Goal: Task Accomplishment & Management: Use online tool/utility

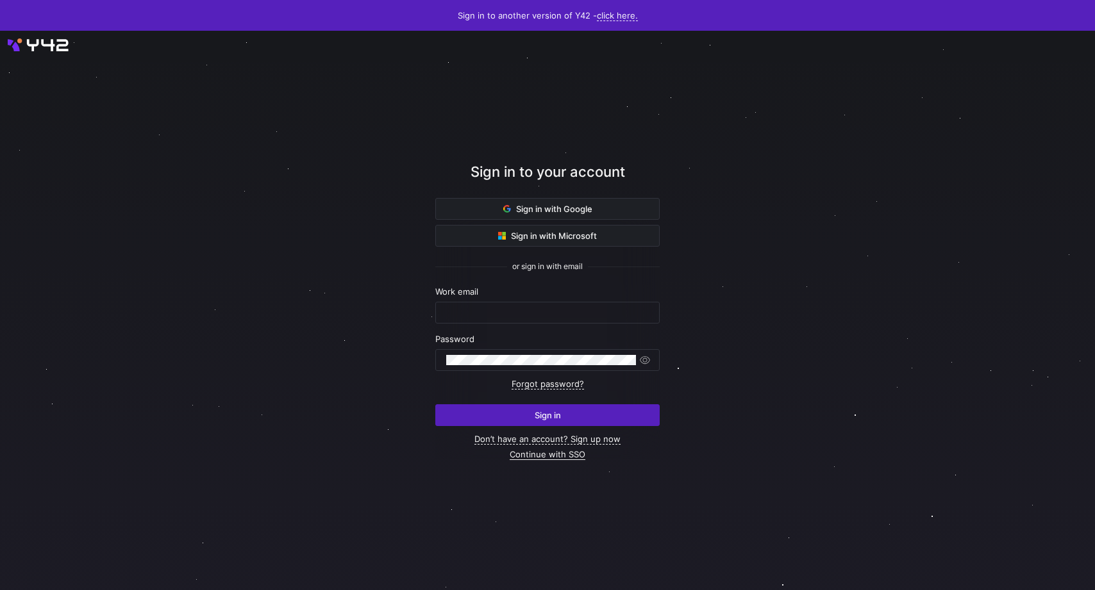
type input "thomas.adams@uscca.com"
click at [556, 456] on link "Continue with SSO" at bounding box center [548, 454] width 76 height 11
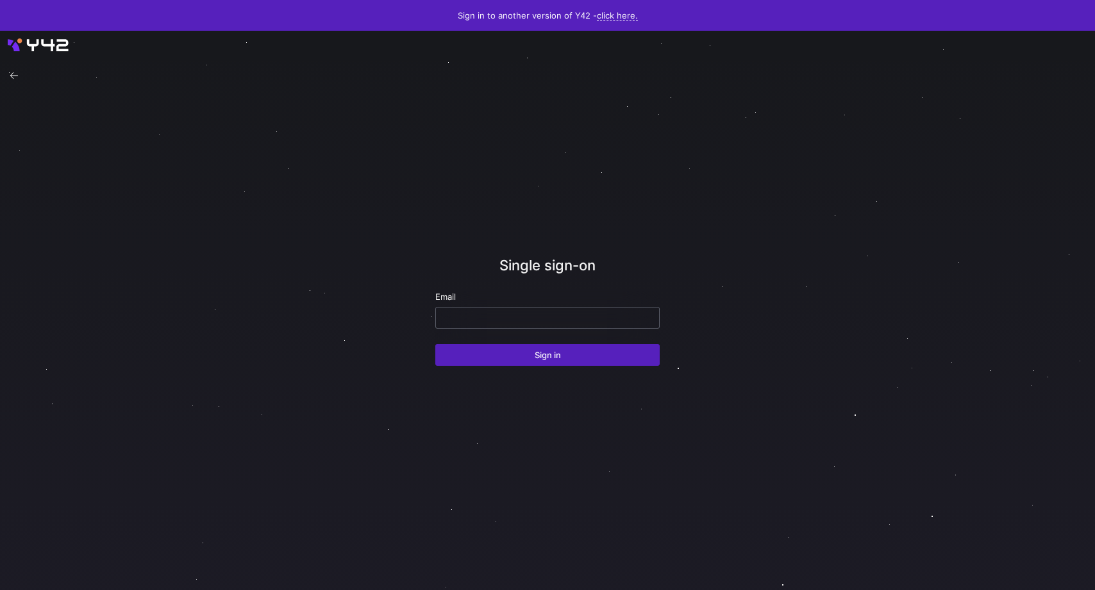
click at [507, 319] on input "email" at bounding box center [547, 318] width 203 height 10
type input "thomas.adams@uscca.com"
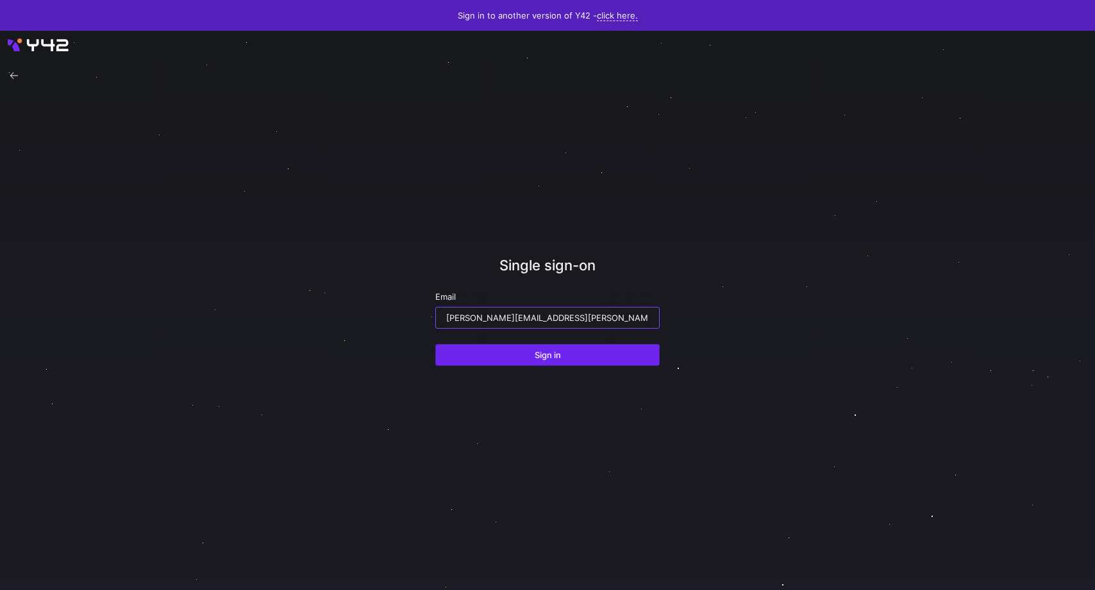
click at [518, 348] on span "submit" at bounding box center [547, 355] width 223 height 21
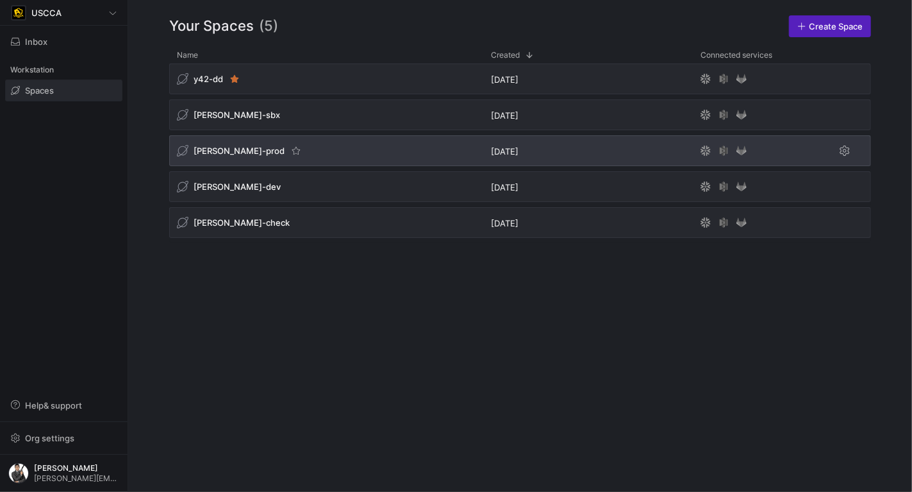
click at [299, 153] on div "[PERSON_NAME]-prod" at bounding box center [326, 150] width 314 height 31
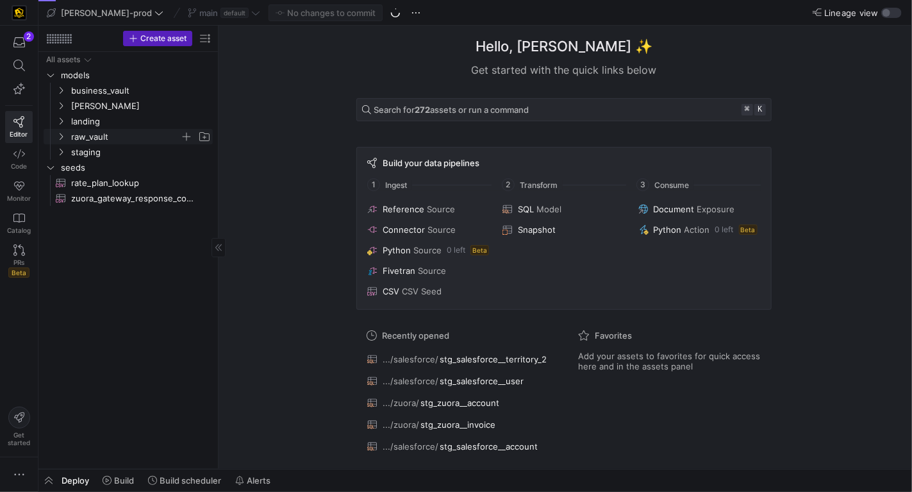
click at [62, 136] on icon "Press SPACE to select this row." at bounding box center [60, 137] width 9 height 8
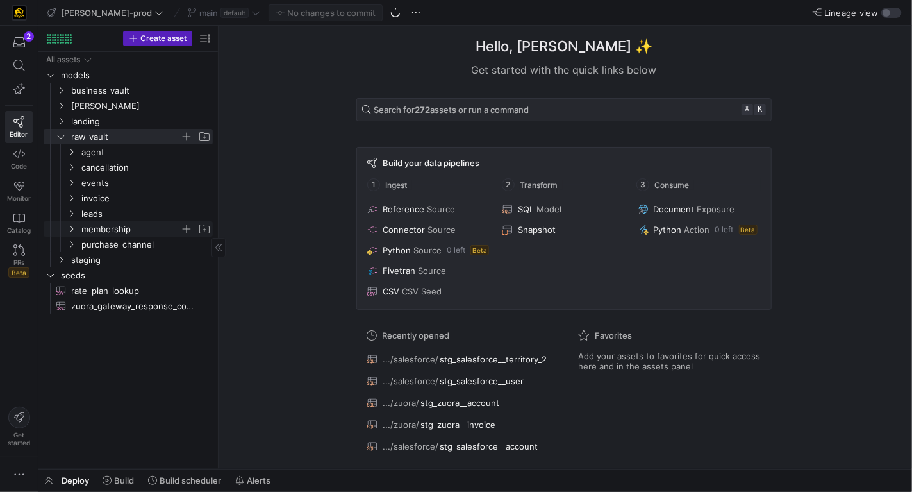
click at [116, 226] on span "membership" at bounding box center [130, 229] width 99 height 15
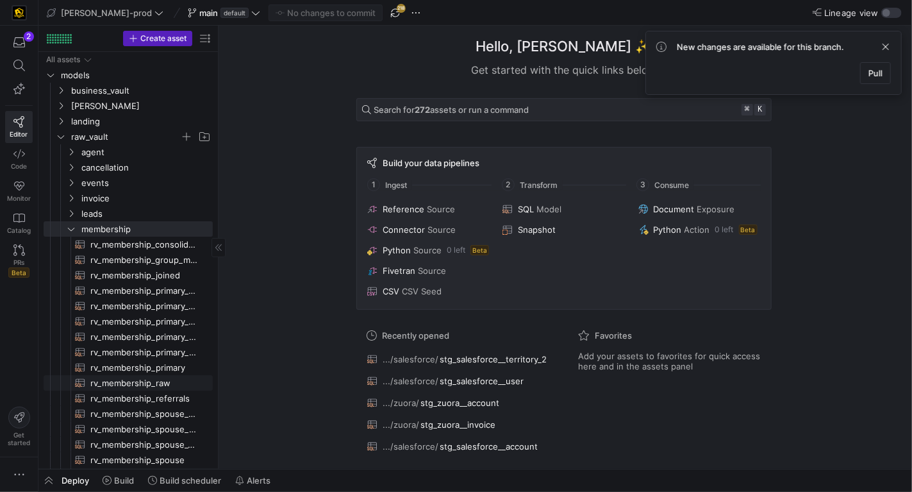
click at [155, 383] on span "rv_membership_raw​​​​​​​​​​" at bounding box center [144, 383] width 108 height 15
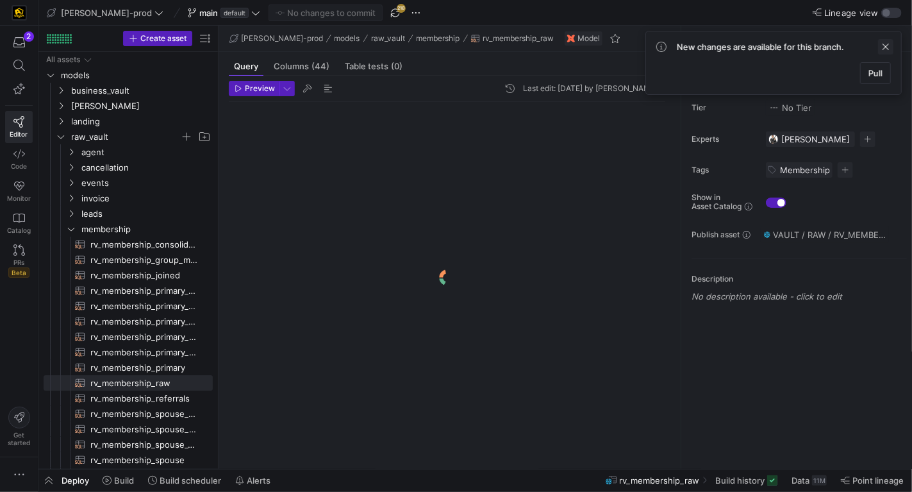
click at [888, 45] on span at bounding box center [885, 46] width 15 height 15
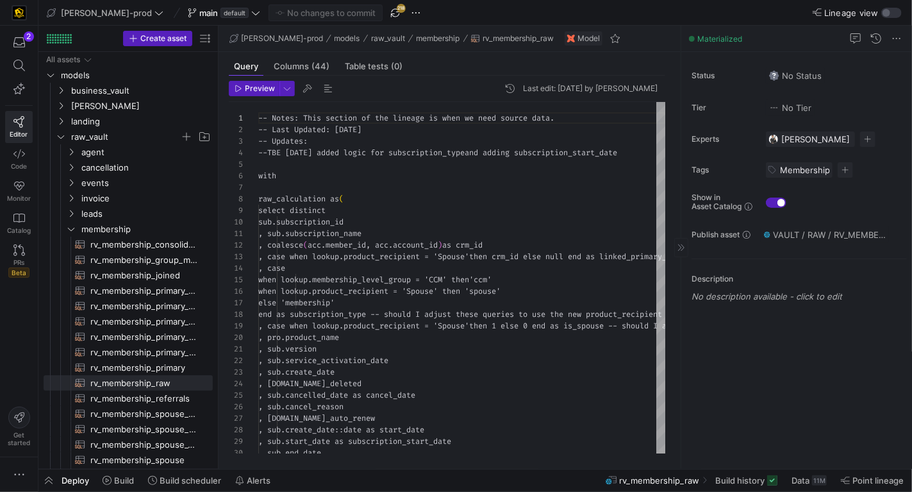
scroll to position [115, 0]
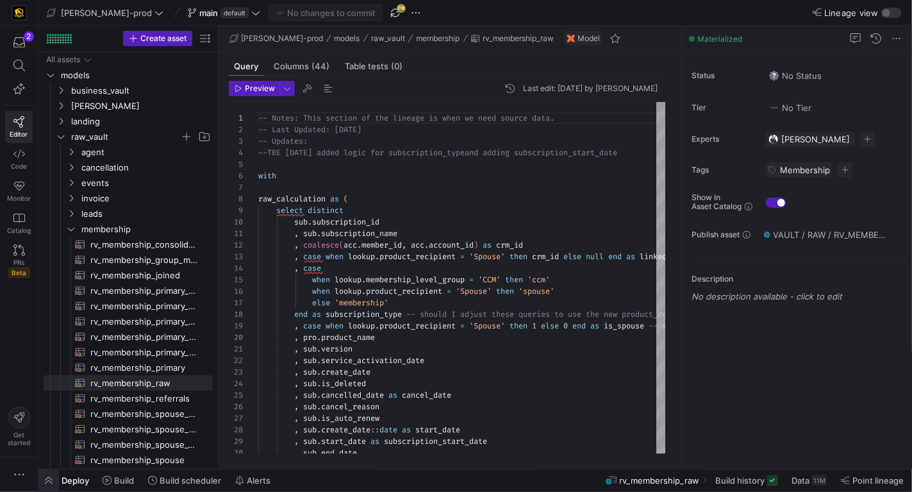
click at [45, 482] on span "button" at bounding box center [48, 480] width 21 height 22
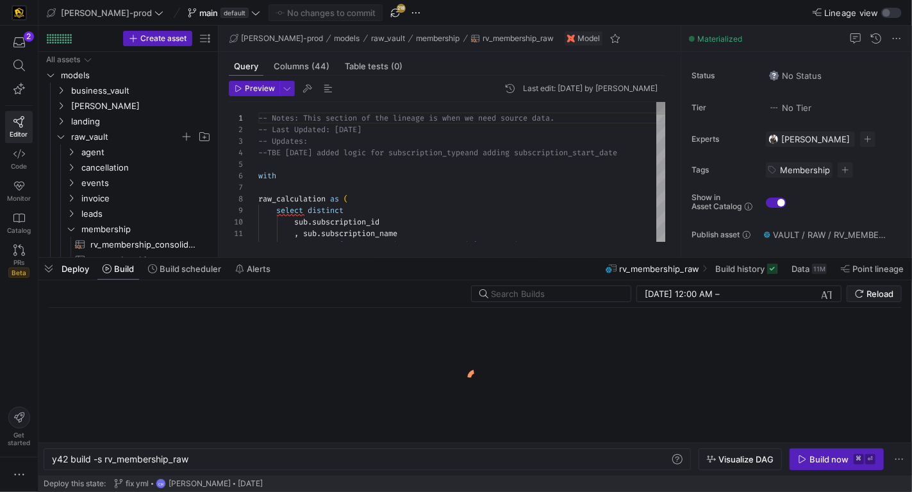
scroll to position [0, 137]
click at [51, 269] on span "button" at bounding box center [48, 269] width 21 height 22
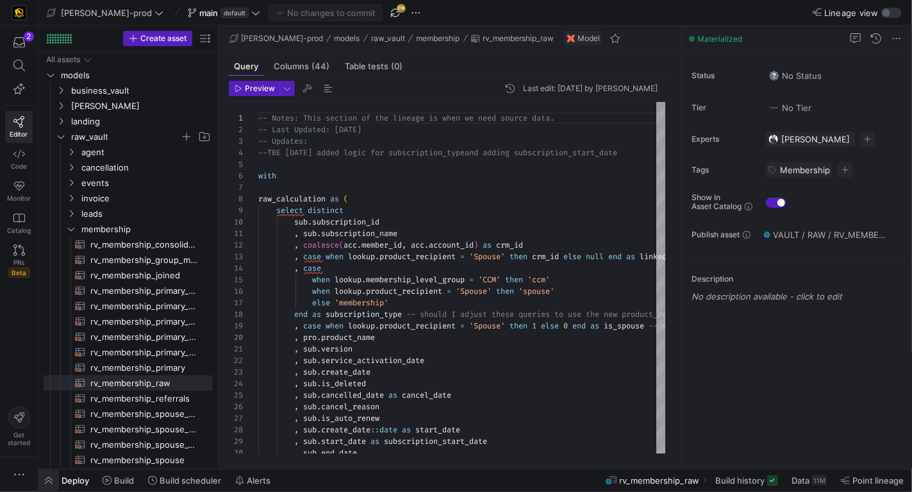
click at [51, 479] on span "button" at bounding box center [48, 480] width 21 height 22
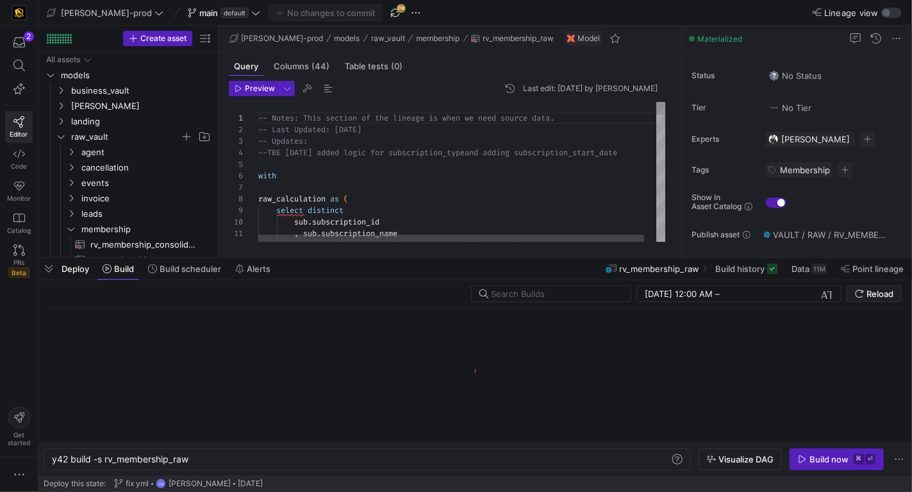
scroll to position [0, 137]
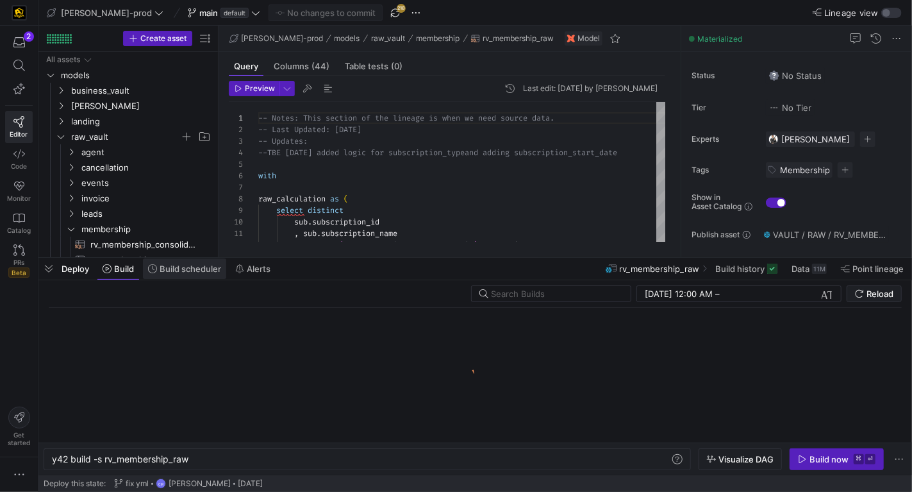
click at [204, 272] on span "Build scheduler" at bounding box center [191, 268] width 62 height 10
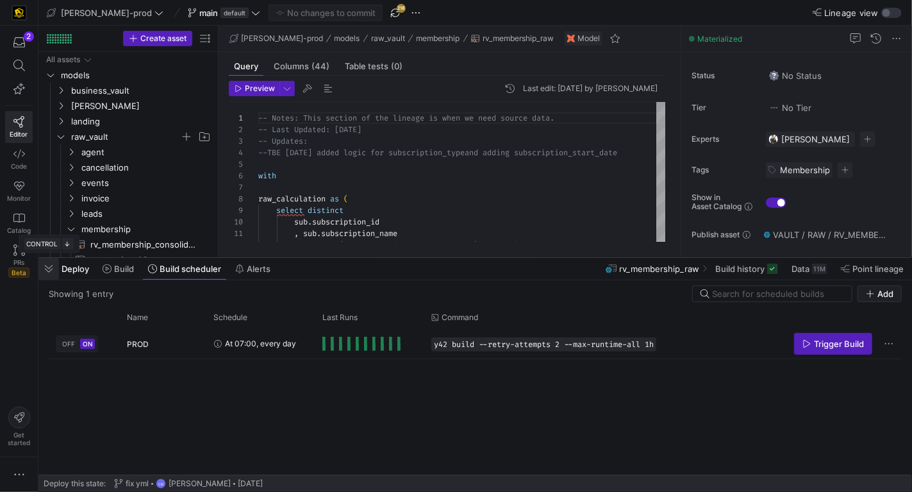
click at [49, 271] on span "button" at bounding box center [48, 269] width 21 height 22
